Goal: Find contact information: Find contact information

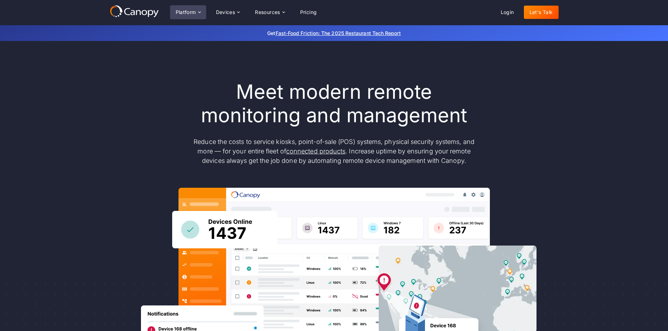
click at [202, 14] on icon at bounding box center [200, 12] width 6 height 6
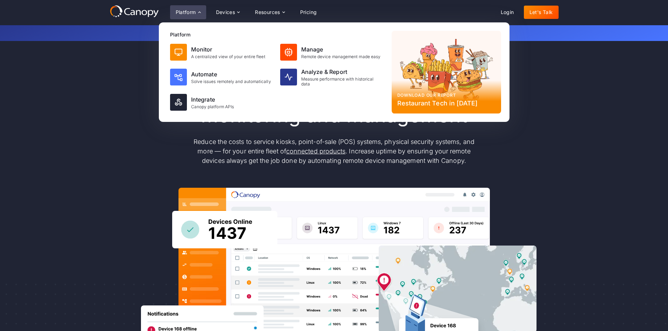
click at [276, 104] on div "Meet modern remote monitoring and management Reduce the costs to service kiosks…" at bounding box center [334, 229] width 668 height 377
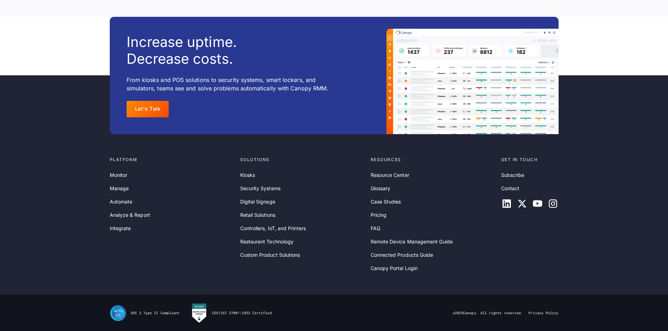
scroll to position [2267, 0]
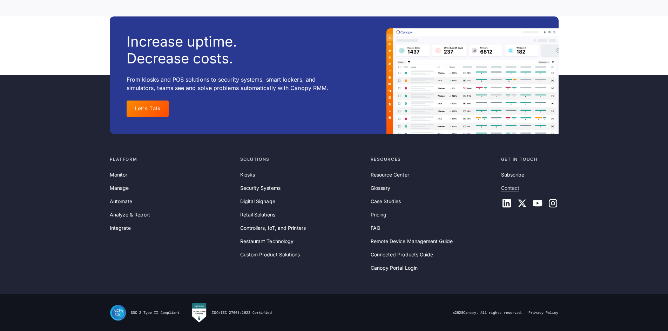
click at [276, 190] on link "Contact" at bounding box center [510, 188] width 19 height 8
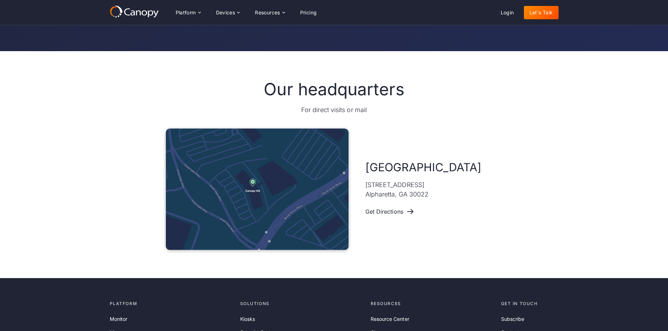
scroll to position [315, 0]
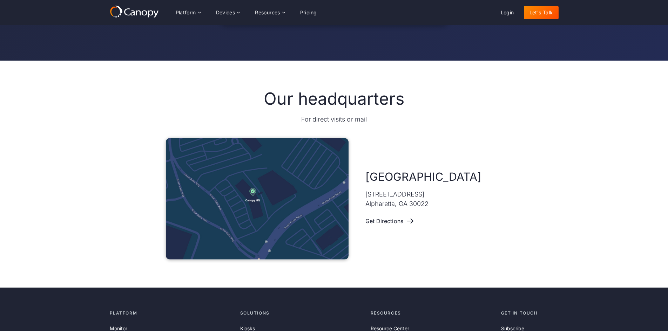
click at [272, 205] on img at bounding box center [257, 199] width 183 height 122
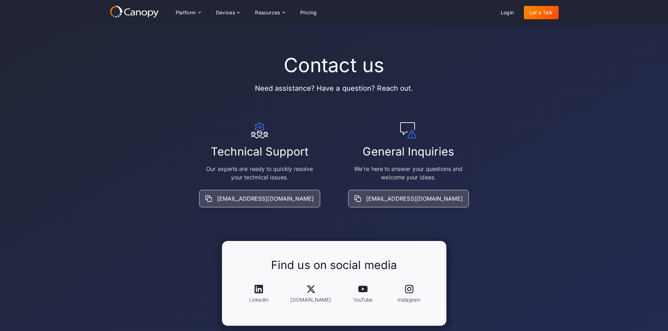
scroll to position [0, 0]
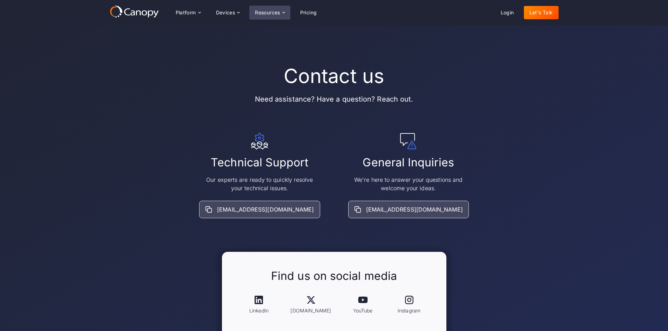
click at [286, 15] on icon at bounding box center [284, 13] width 6 height 6
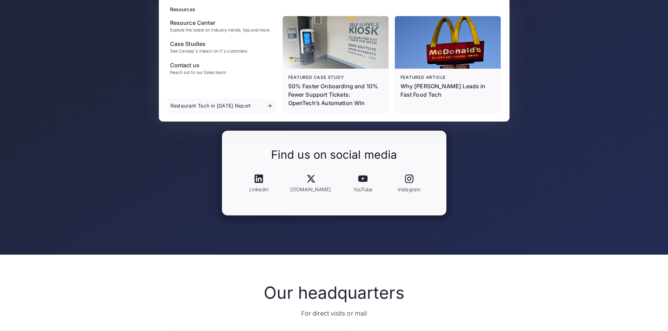
scroll to position [140, 0]
